Goal: Transaction & Acquisition: Register for event/course

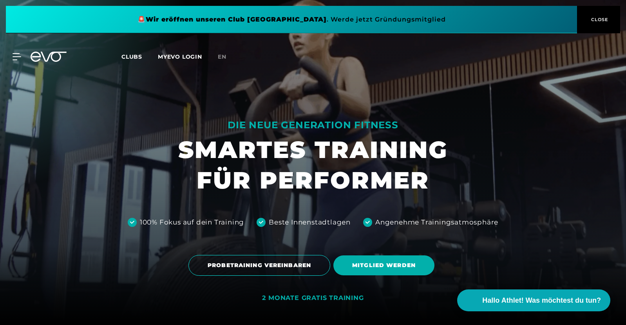
scroll to position [6, 0]
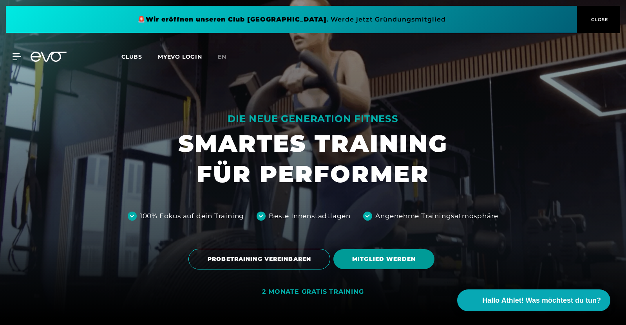
click at [381, 259] on span "MITGLIED WERDEN" at bounding box center [383, 259] width 63 height 8
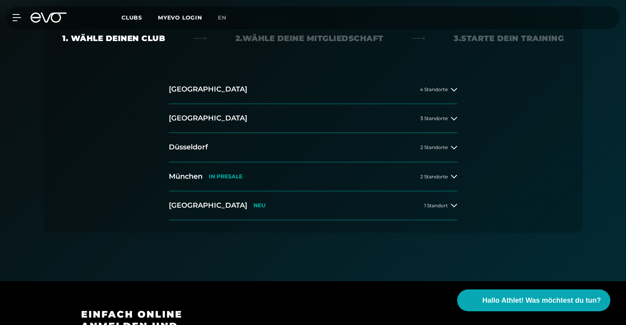
scroll to position [166, 0]
click at [443, 174] on span "2 Standorte" at bounding box center [433, 176] width 27 height 5
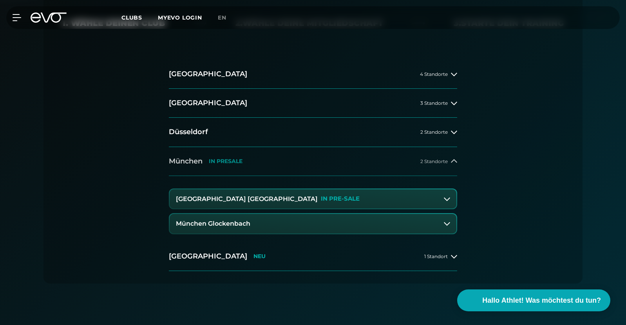
scroll to position [182, 0]
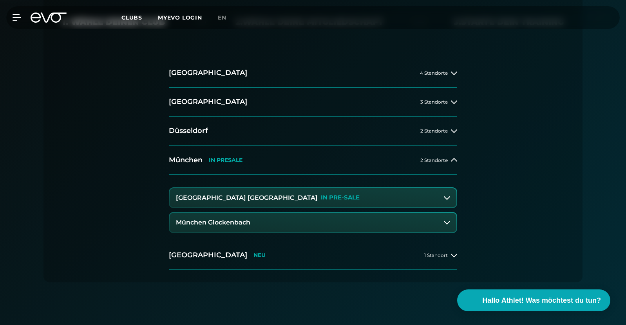
click at [398, 196] on button "[GEOGRAPHIC_DATA] Maxvorstadt IN PRE-SALE" at bounding box center [313, 198] width 287 height 20
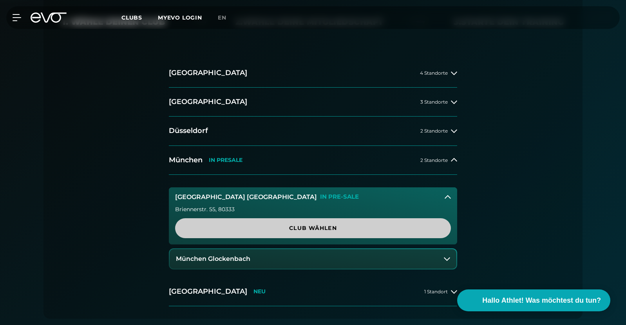
click at [374, 230] on span "Club wählen" at bounding box center [313, 228] width 238 height 8
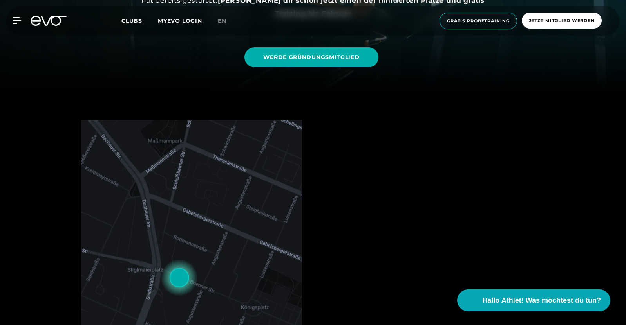
scroll to position [232, 0]
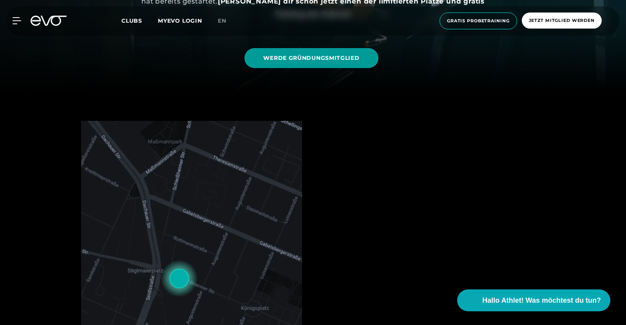
click at [332, 54] on span "WERDE GRÜNDUNGSMITGLIED" at bounding box center [311, 58] width 96 height 8
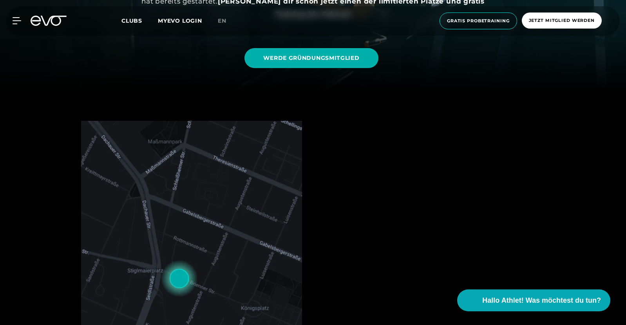
click at [133, 26] on div "MyEVO Login Über EVO Mitgliedschaften Probetraining TAGESPASS EVO Studios [GEOG…" at bounding box center [313, 20] width 623 height 29
click at [135, 24] on span "Clubs" at bounding box center [131, 20] width 21 height 7
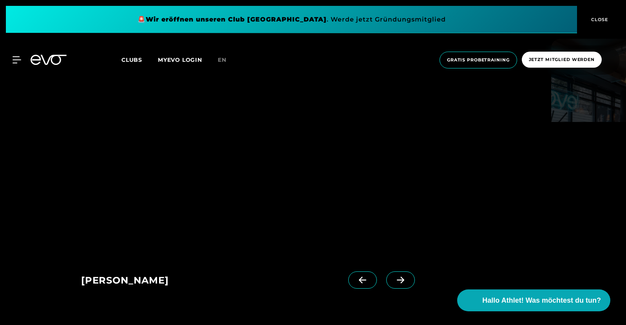
scroll to position [507, 0]
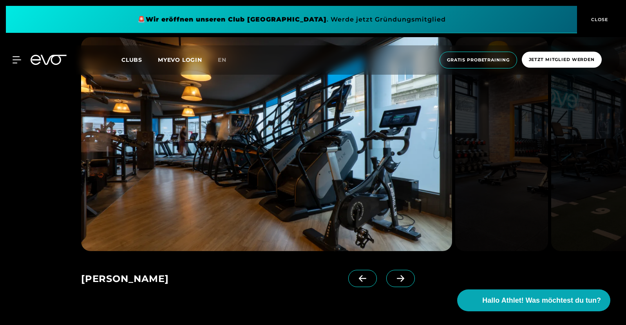
click at [394, 279] on icon at bounding box center [401, 278] width 14 height 7
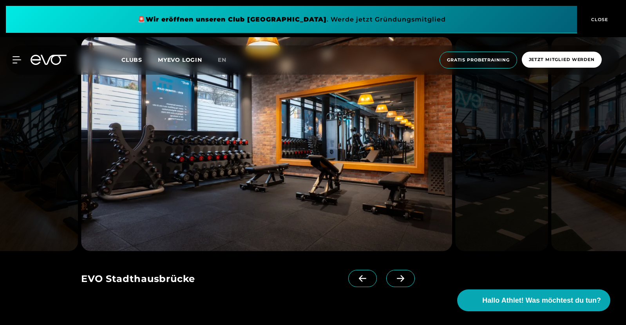
click at [394, 280] on icon at bounding box center [401, 278] width 14 height 7
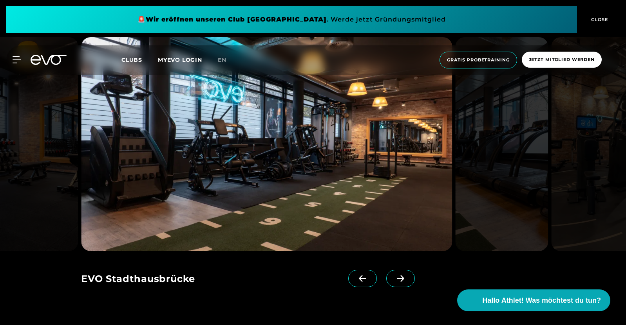
click at [356, 282] on icon at bounding box center [363, 278] width 14 height 7
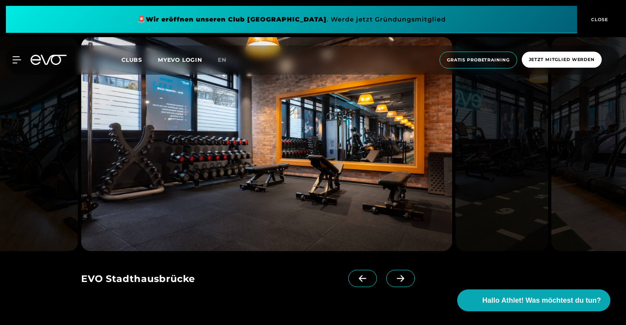
click at [389, 273] on span at bounding box center [400, 278] width 29 height 17
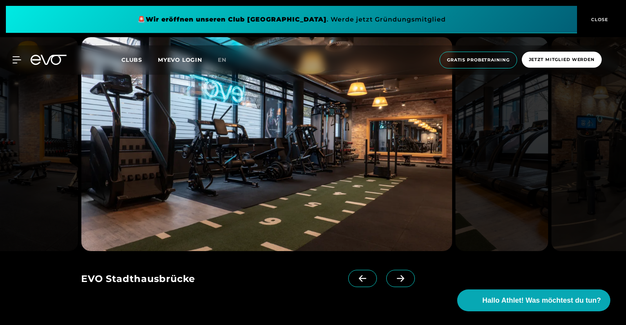
drag, startPoint x: 389, startPoint y: 273, endPoint x: 389, endPoint y: 286, distance: 12.1
click at [389, 286] on span at bounding box center [400, 278] width 29 height 17
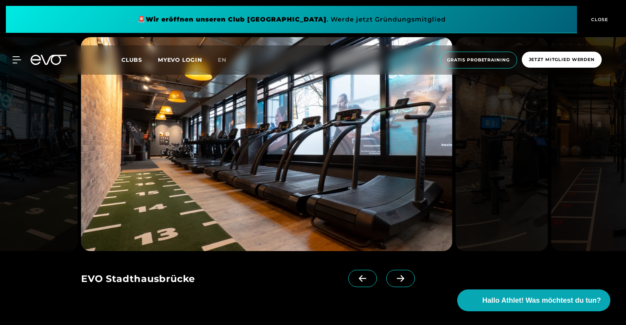
drag, startPoint x: 389, startPoint y: 286, endPoint x: 379, endPoint y: 287, distance: 10.3
click at [386, 287] on link at bounding box center [402, 285] width 32 height 31
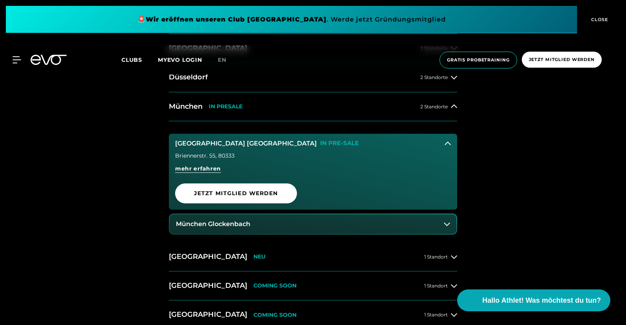
scroll to position [392, 0]
click at [535, 186] on div "14 Clubs in 7 Städten STARTE DEINE EVOLUTION [GEOGRAPHIC_DATA] 4 Standorte [GEO…" at bounding box center [313, 188] width 626 height 511
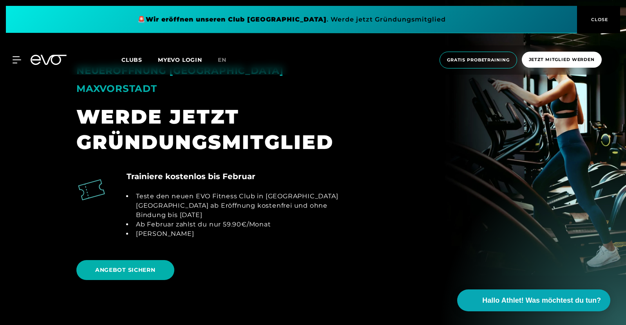
scroll to position [842, 0]
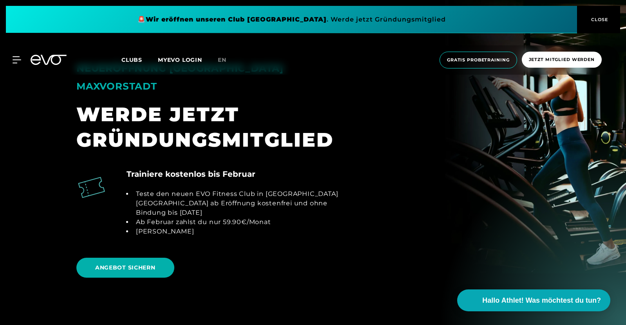
drag, startPoint x: 194, startPoint y: 187, endPoint x: 317, endPoint y: 207, distance: 124.9
click at [317, 207] on ul "Teste den neuen EVO Fitness Club in [GEOGRAPHIC_DATA] [GEOGRAPHIC_DATA] ab Eröf…" at bounding box center [236, 213] width 219 height 47
click at [317, 227] on li "[PERSON_NAME]" at bounding box center [239, 231] width 213 height 9
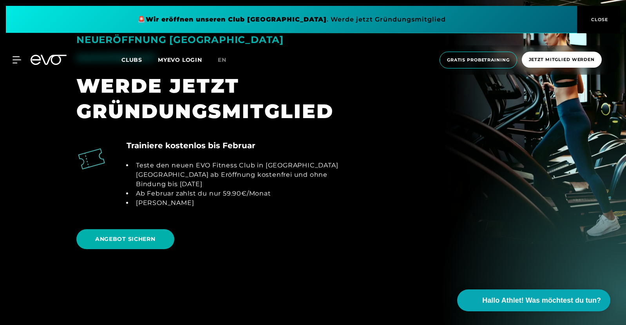
click at [317, 224] on div "ANGEBOT SICHERN" at bounding box center [312, 240] width 473 height 32
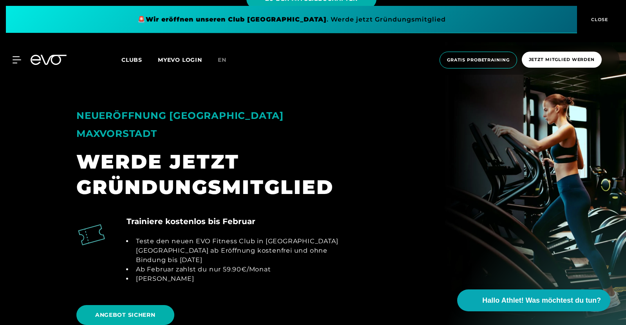
scroll to position [795, 0]
click at [361, 217] on div "Trainiere kostenlos bis Februar Teste den neuen EVO Fitness Club in [GEOGRAPHIC…" at bounding box center [313, 254] width 486 height 78
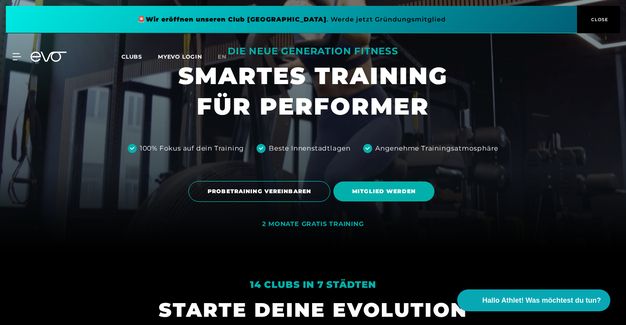
scroll to position [0, 0]
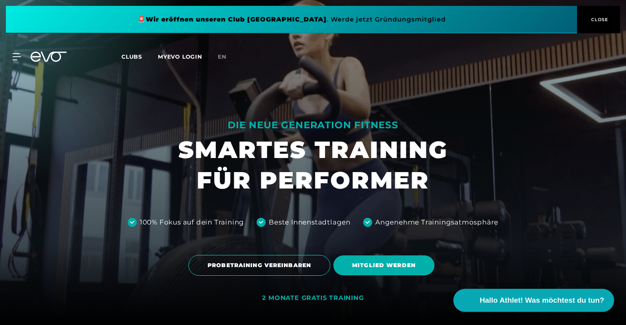
click at [517, 307] on button "Hallo Athlet! Was möchtest du tun?" at bounding box center [534, 300] width 161 height 23
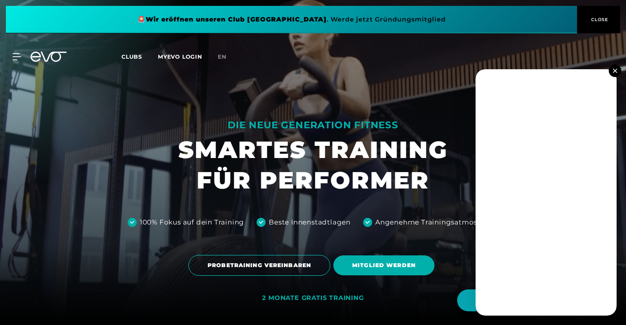
click at [611, 69] on button at bounding box center [615, 71] width 13 height 13
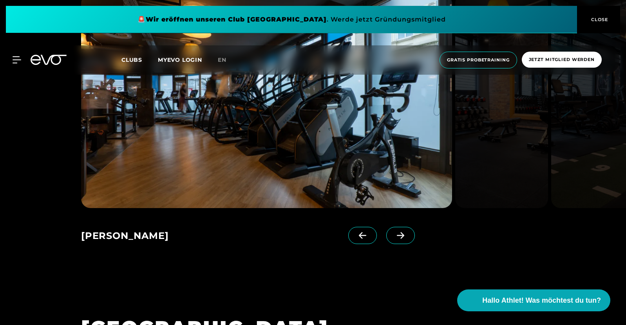
scroll to position [551, 0]
click at [394, 237] on icon at bounding box center [401, 235] width 14 height 7
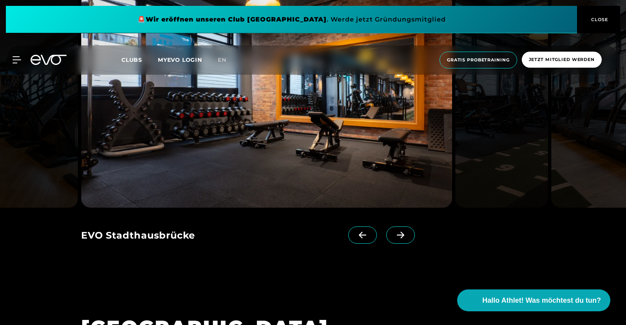
click at [386, 230] on span at bounding box center [400, 235] width 29 height 17
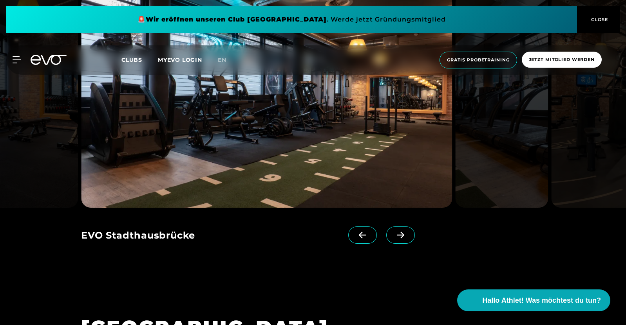
click at [386, 230] on span at bounding box center [400, 235] width 29 height 17
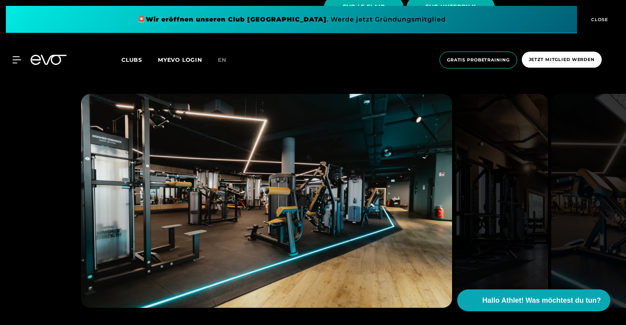
scroll to position [1464, 0]
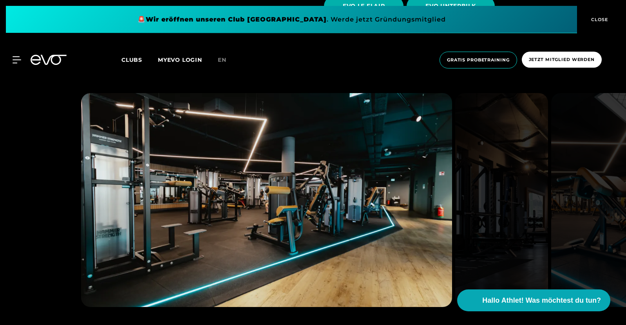
click at [376, 231] on img at bounding box center [266, 200] width 371 height 214
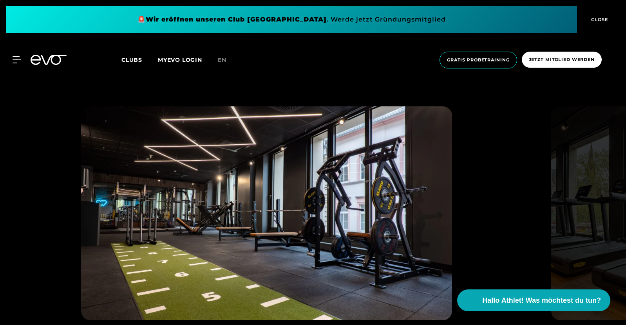
scroll to position [1932, 0]
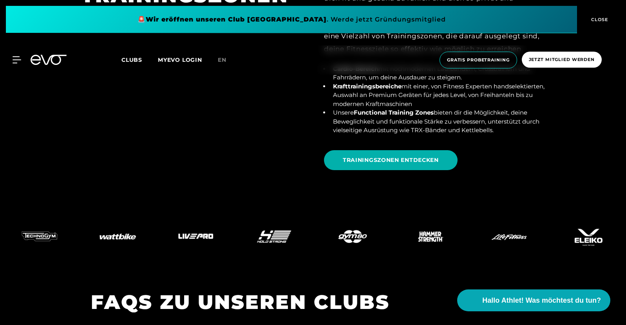
scroll to position [2872, 0]
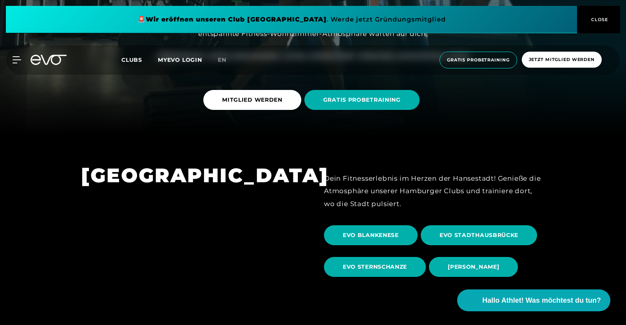
scroll to position [0, 0]
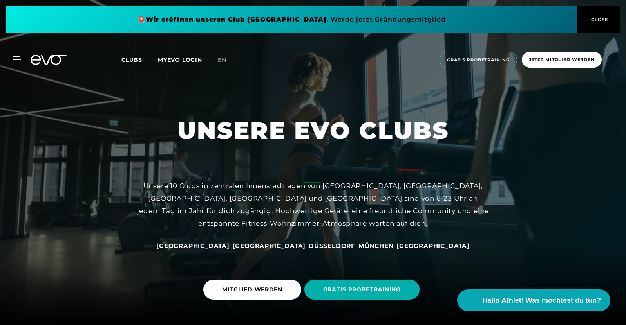
click at [410, 164] on div at bounding box center [313, 162] width 626 height 325
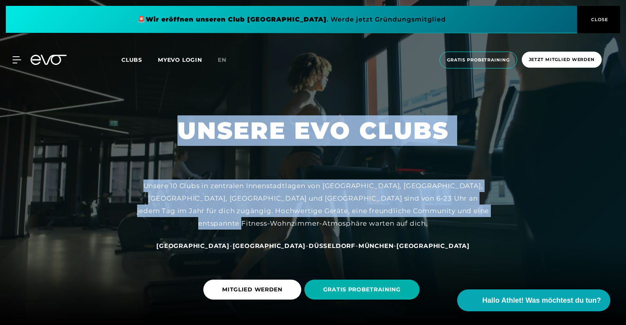
drag, startPoint x: 215, startPoint y: 175, endPoint x: 426, endPoint y: 221, distance: 215.7
click at [426, 221] on div "UNSERE EVO CLUBS Unsere 10 Clubs in zentralen Innenstadtlagen von [GEOGRAPHIC_D…" at bounding box center [313, 162] width 626 height 325
click at [426, 221] on div "Unsere 10 Clubs in zentralen Innenstadtlagen von [GEOGRAPHIC_DATA], [GEOGRAPHIC…" at bounding box center [313, 205] width 352 height 51
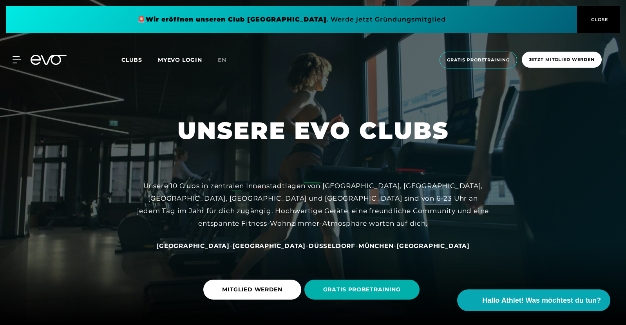
click at [426, 221] on div "Unsere 10 Clubs in zentralen Innenstadtlagen von [GEOGRAPHIC_DATA], [GEOGRAPHIC…" at bounding box center [313, 205] width 352 height 51
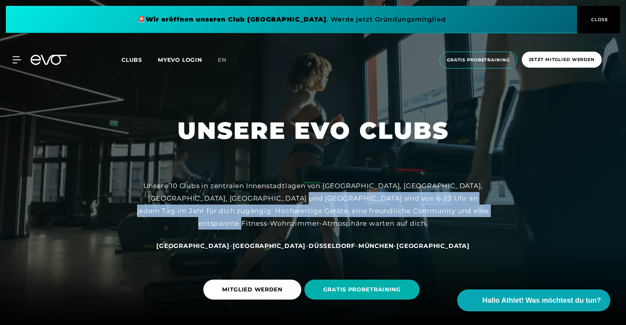
drag, startPoint x: 338, startPoint y: 218, endPoint x: 268, endPoint y: 200, distance: 72.4
click at [268, 200] on div "Unsere 10 Clubs in zentralen Innenstadtlagen von [GEOGRAPHIC_DATA], [GEOGRAPHIC…" at bounding box center [313, 205] width 352 height 51
